Goal: Information Seeking & Learning: Learn about a topic

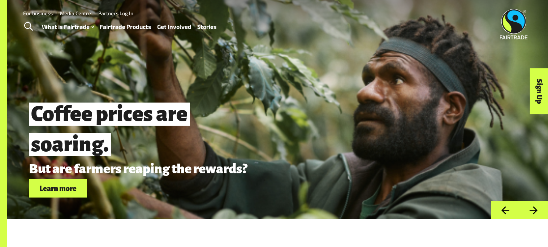
click at [121, 26] on link "Fairtrade Products" at bounding box center [126, 27] width 52 height 10
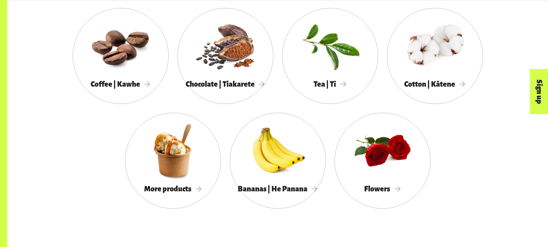
scroll to position [702, 0]
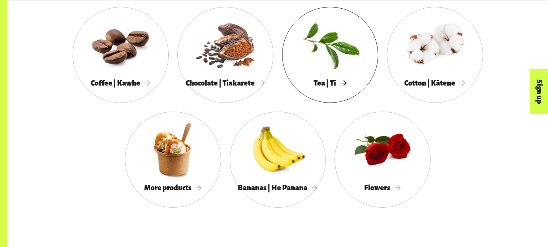
click at [353, 95] on link "Tea | Tī" at bounding box center [330, 55] width 96 height 96
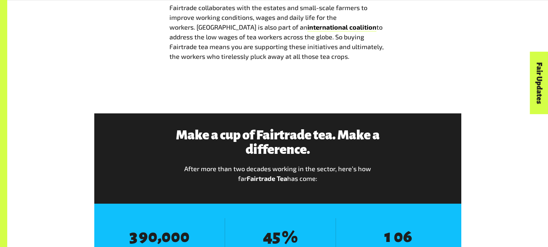
scroll to position [834, 0]
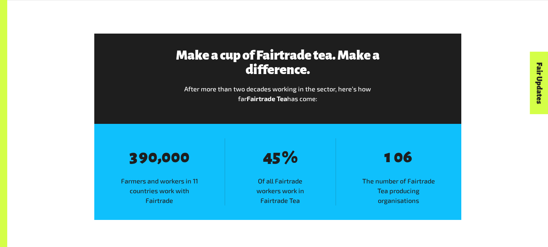
click at [194, 98] on p "After more than two decades working in the sector, here’s how far Fairtrade Tea…" at bounding box center [277, 93] width 210 height 19
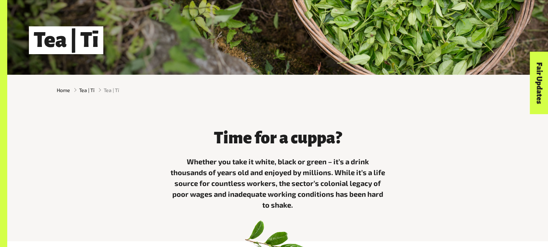
scroll to position [145, 0]
